Goal: Task Accomplishment & Management: Complete application form

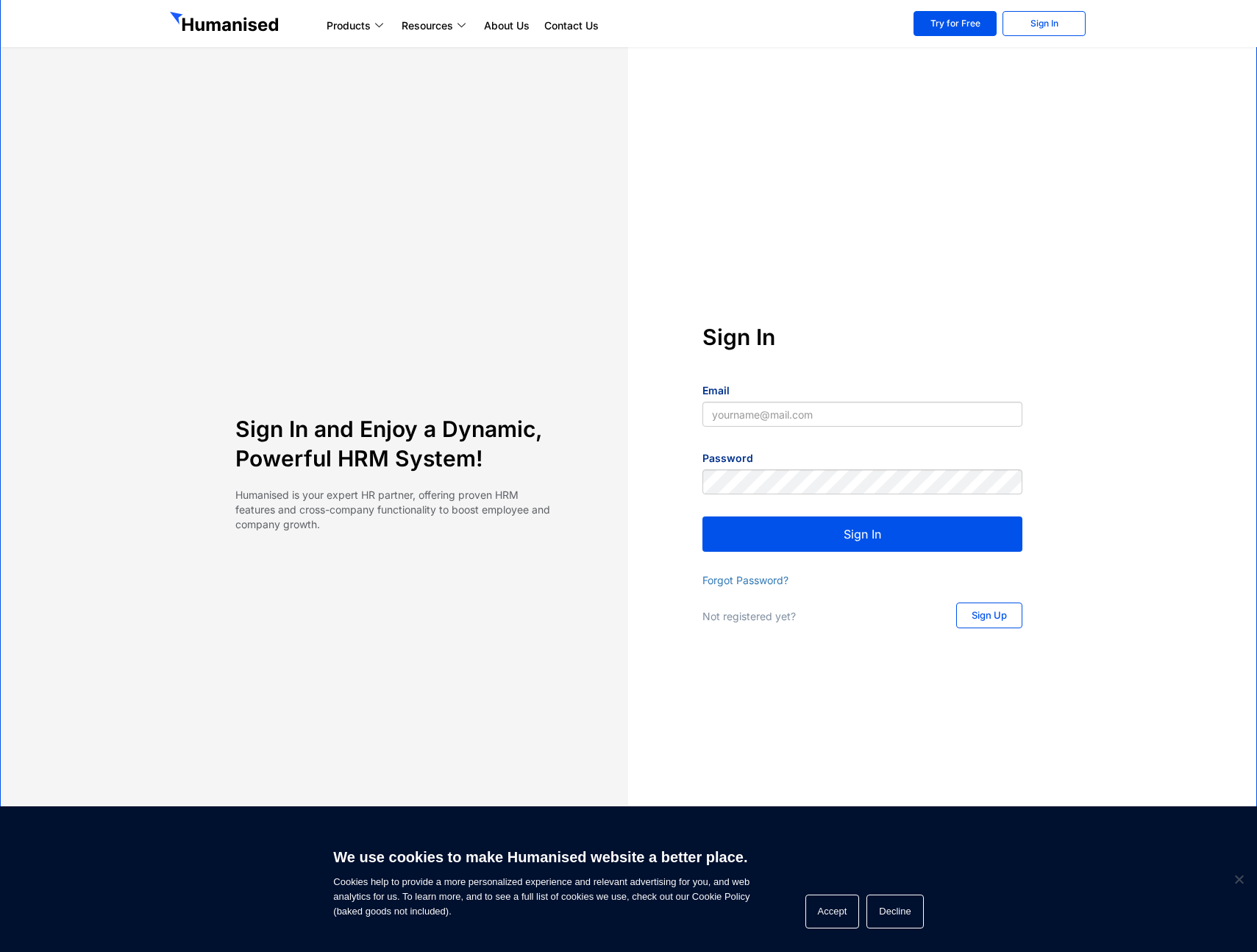
type input "[EMAIL_ADDRESS][DOMAIN_NAME]"
click at [843, 540] on button "Sign In" at bounding box center [862, 533] width 320 height 35
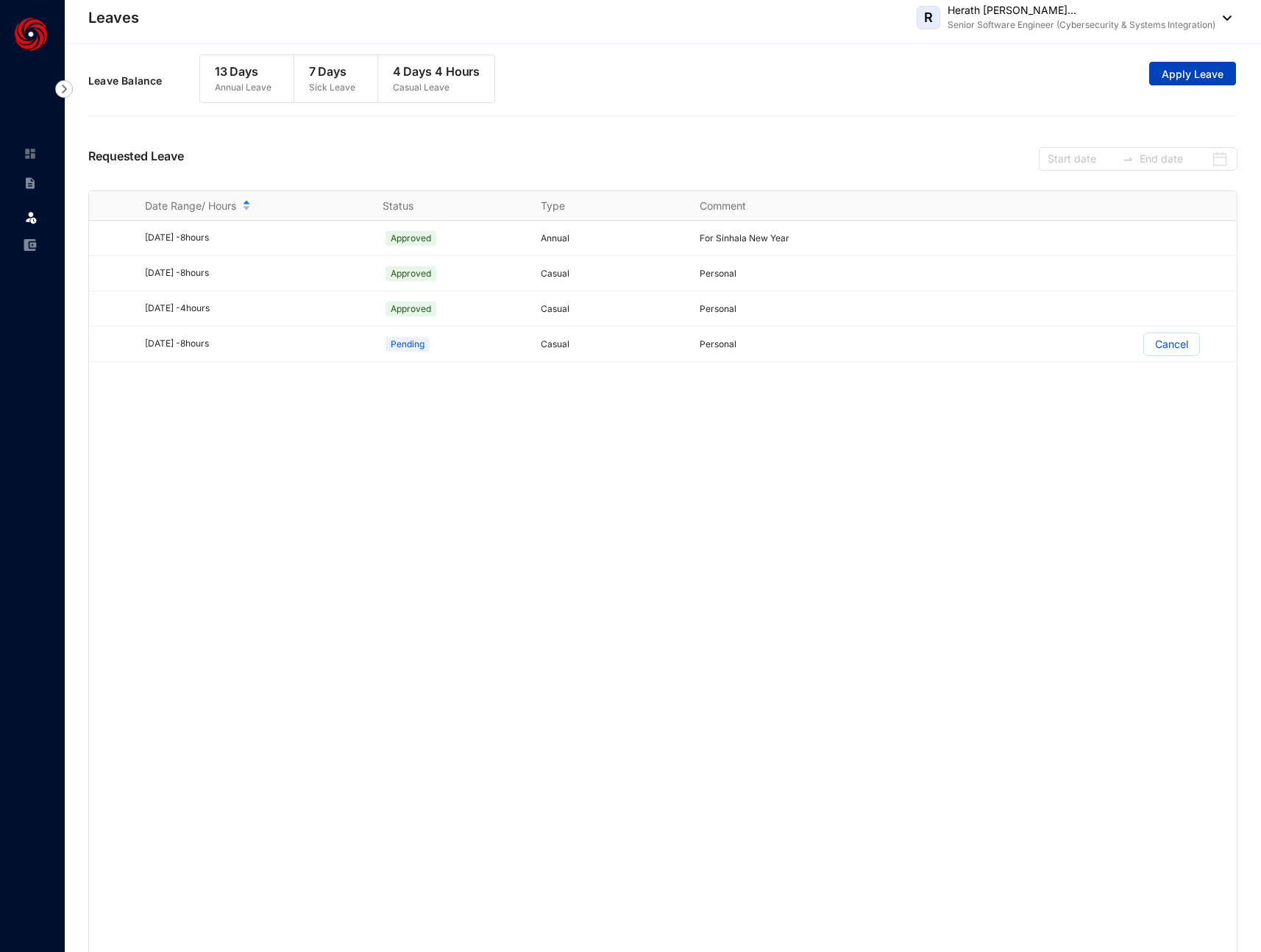
click at [1196, 75] on span "Apply Leave" at bounding box center [1193, 74] width 62 height 15
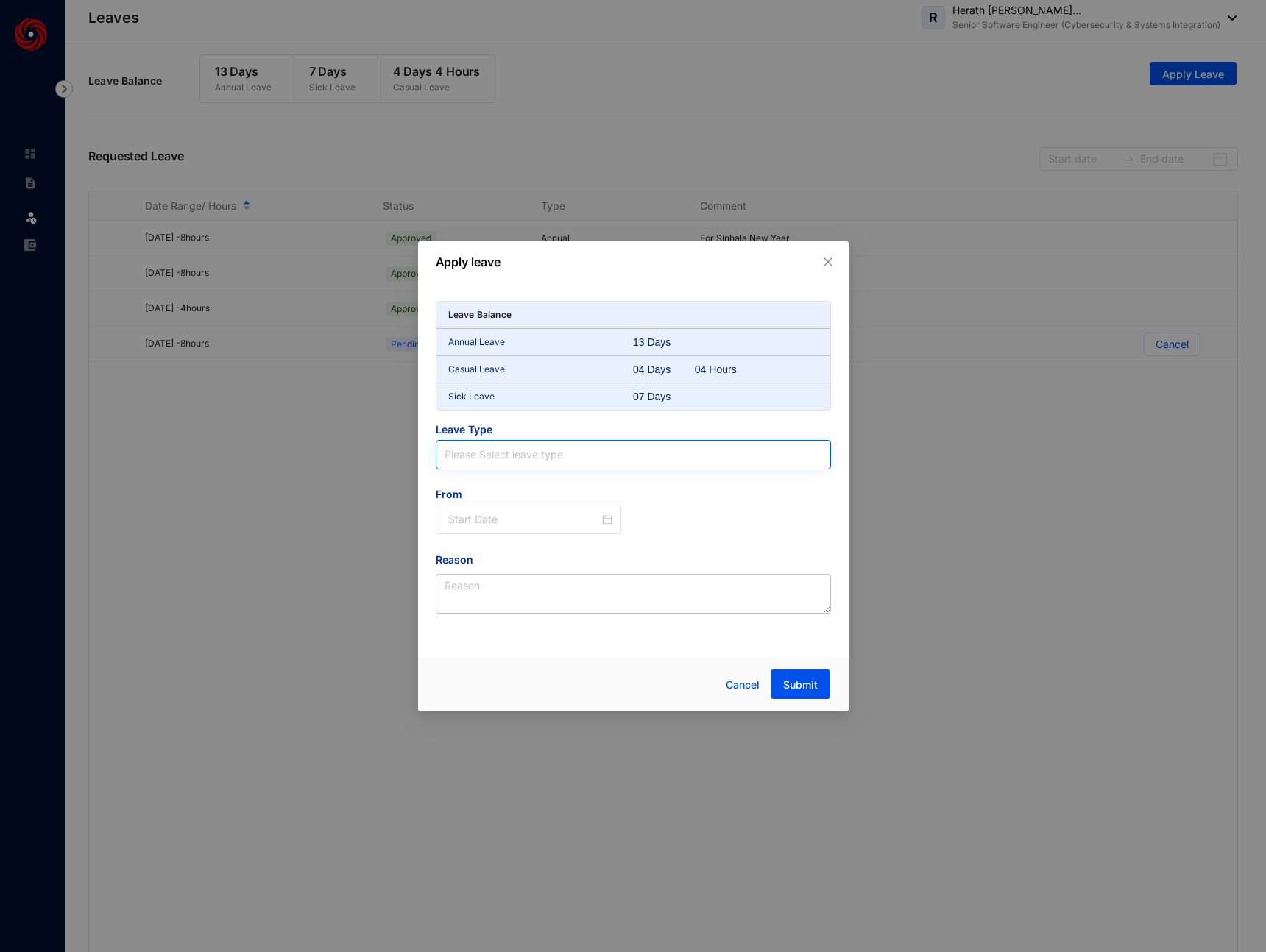
click at [540, 465] on input "search" at bounding box center [633, 454] width 377 height 28
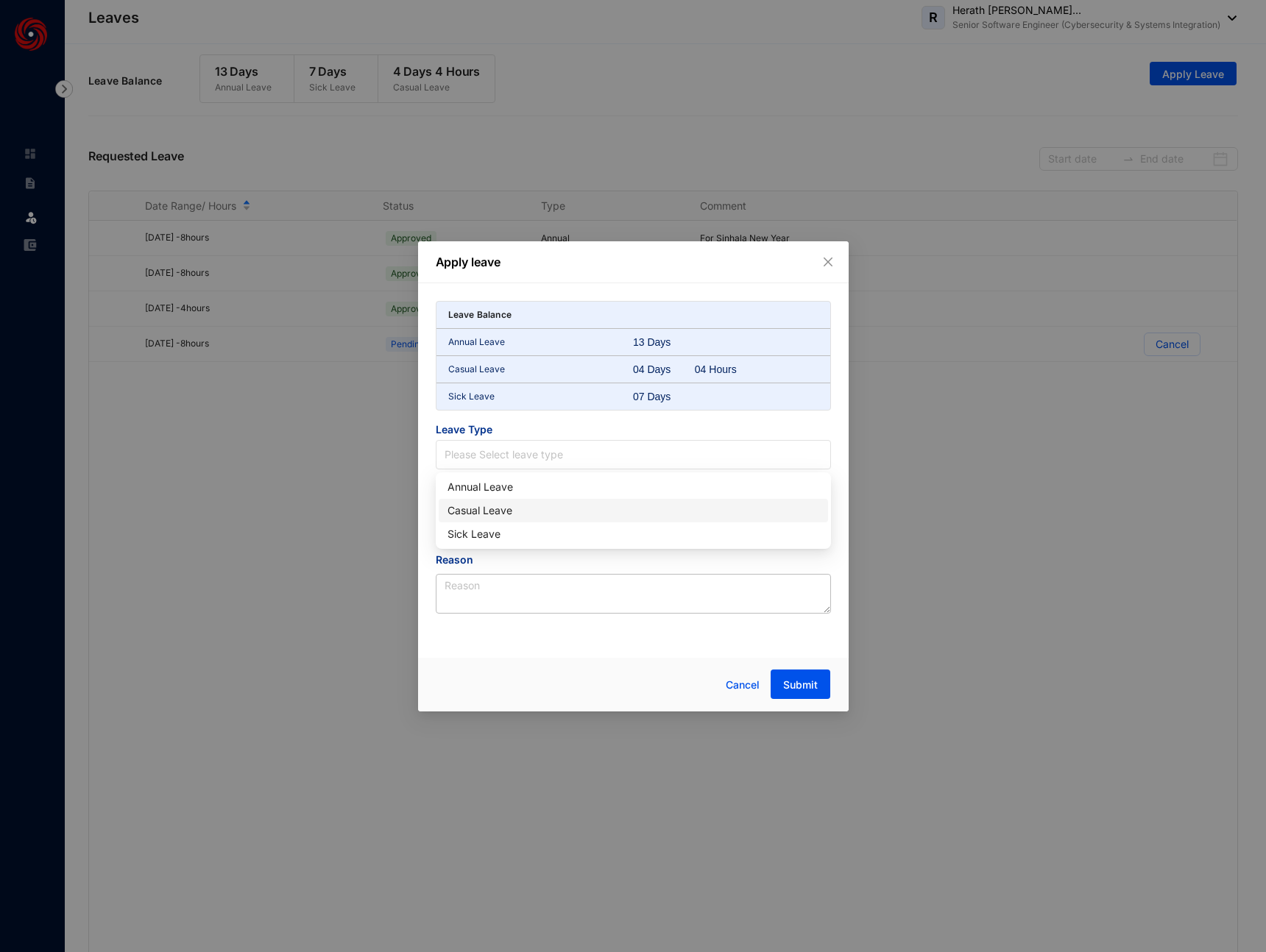
click at [500, 509] on div "Casual Leave" at bounding box center [633, 511] width 372 height 16
click at [498, 512] on input at bounding box center [523, 520] width 152 height 16
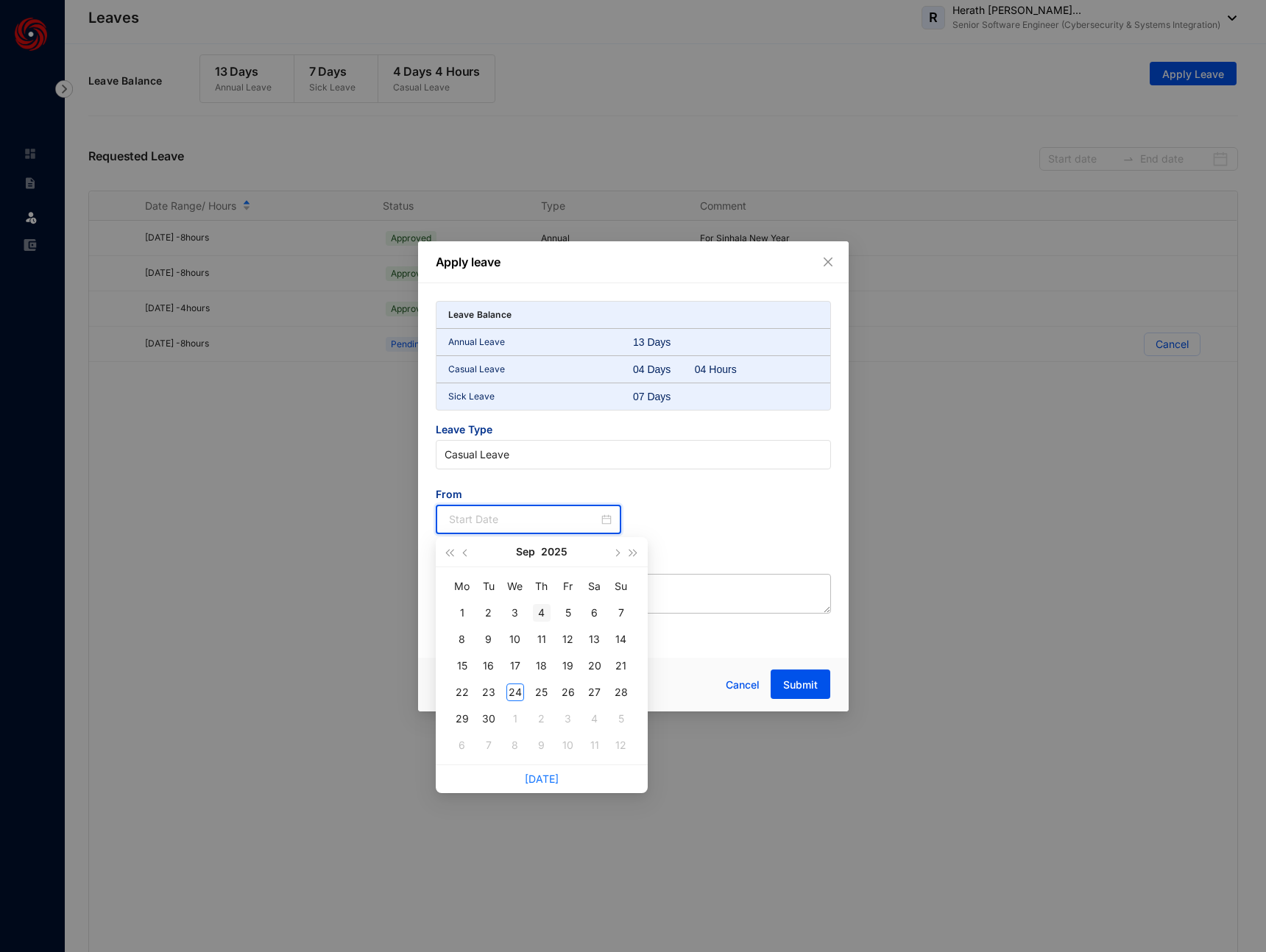
type input "2025-09-04"
click at [466, 554] on span "button" at bounding box center [466, 552] width 7 height 7
type input "2025-07-07"
click at [456, 642] on div "7" at bounding box center [462, 639] width 17 height 17
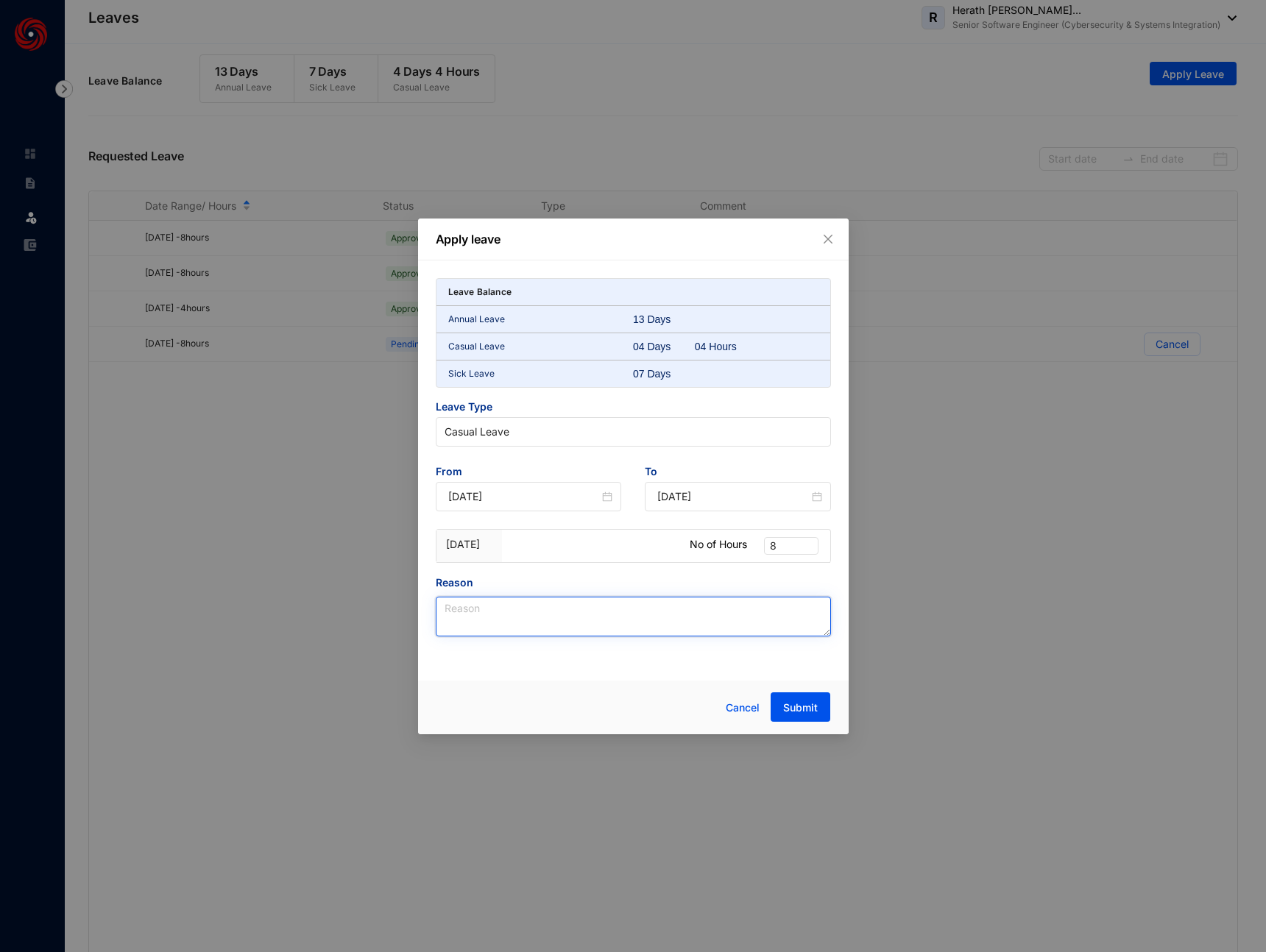
click at [546, 609] on textarea "Reason" at bounding box center [633, 617] width 395 height 40
type textarea "Personal"
click at [786, 713] on span "Submit" at bounding box center [801, 708] width 35 height 15
